Goal: Transaction & Acquisition: Download file/media

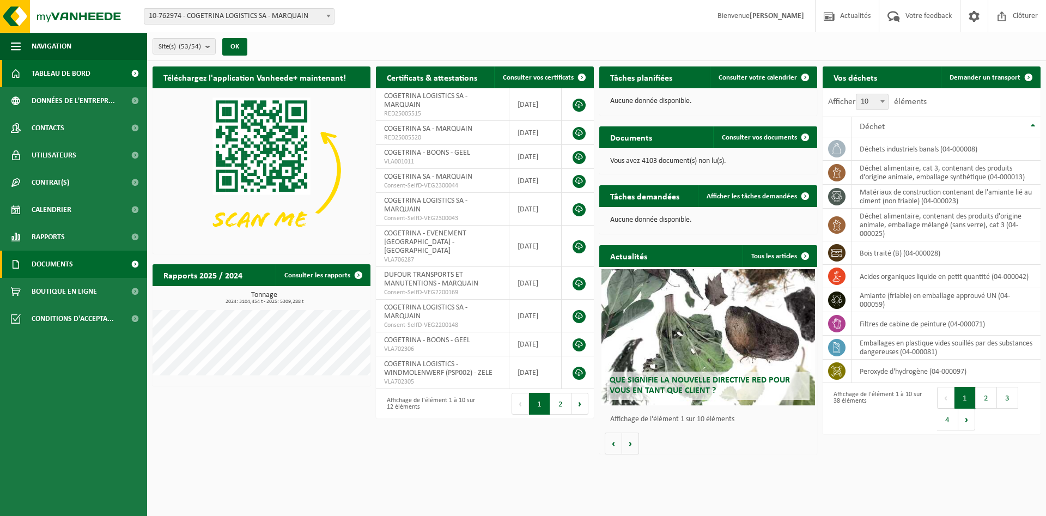
click at [63, 263] on span "Documents" at bounding box center [52, 264] width 41 height 27
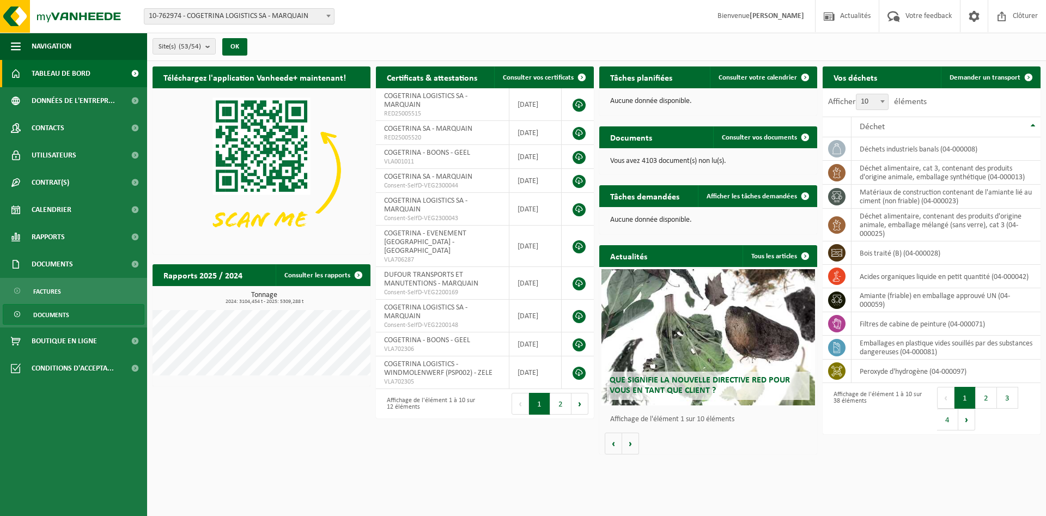
click at [60, 320] on span "Documents" at bounding box center [51, 315] width 36 height 21
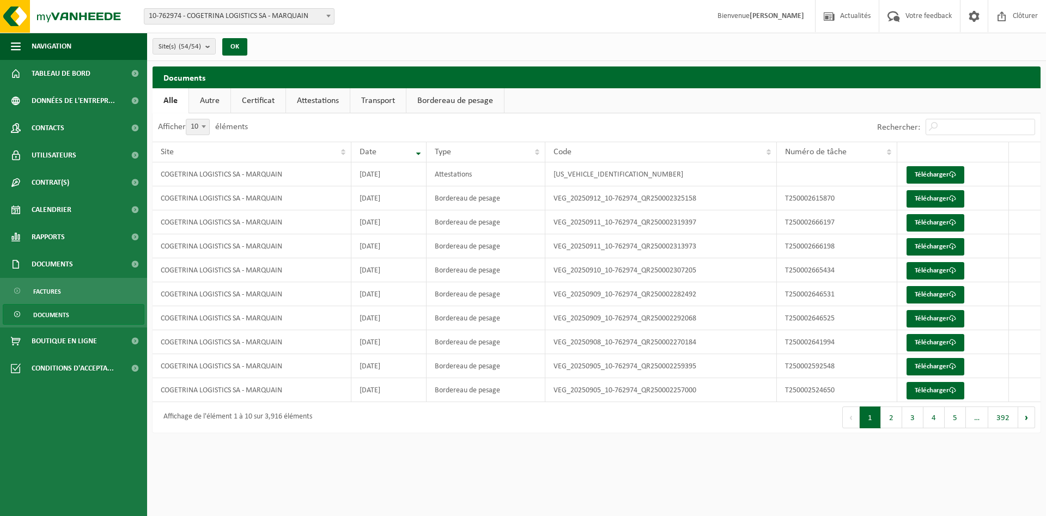
click at [455, 101] on link "Bordereau de pesage" at bounding box center [455, 100] width 98 height 25
click at [888, 414] on button "2" at bounding box center [891, 417] width 21 height 22
click at [929, 269] on link "Télécharger" at bounding box center [936, 270] width 58 height 17
click at [931, 290] on link "Télécharger" at bounding box center [936, 294] width 58 height 17
click at [930, 315] on link "Télécharger" at bounding box center [936, 318] width 58 height 17
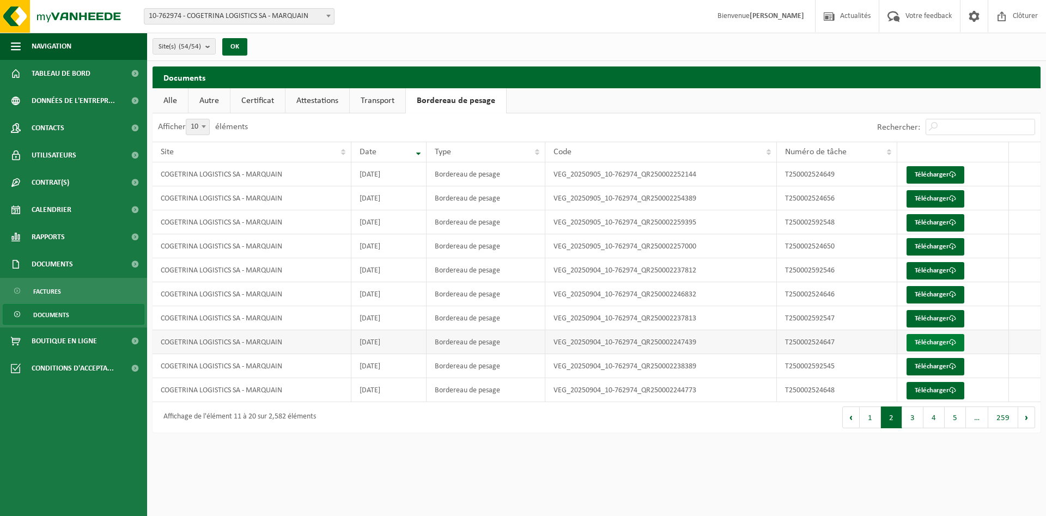
click at [927, 339] on link "Télécharger" at bounding box center [936, 342] width 58 height 17
click at [921, 363] on link "Télécharger" at bounding box center [936, 366] width 58 height 17
click at [921, 392] on link "Télécharger" at bounding box center [936, 390] width 58 height 17
click at [911, 416] on button "3" at bounding box center [912, 417] width 21 height 22
